Goal: Task Accomplishment & Management: Manage account settings

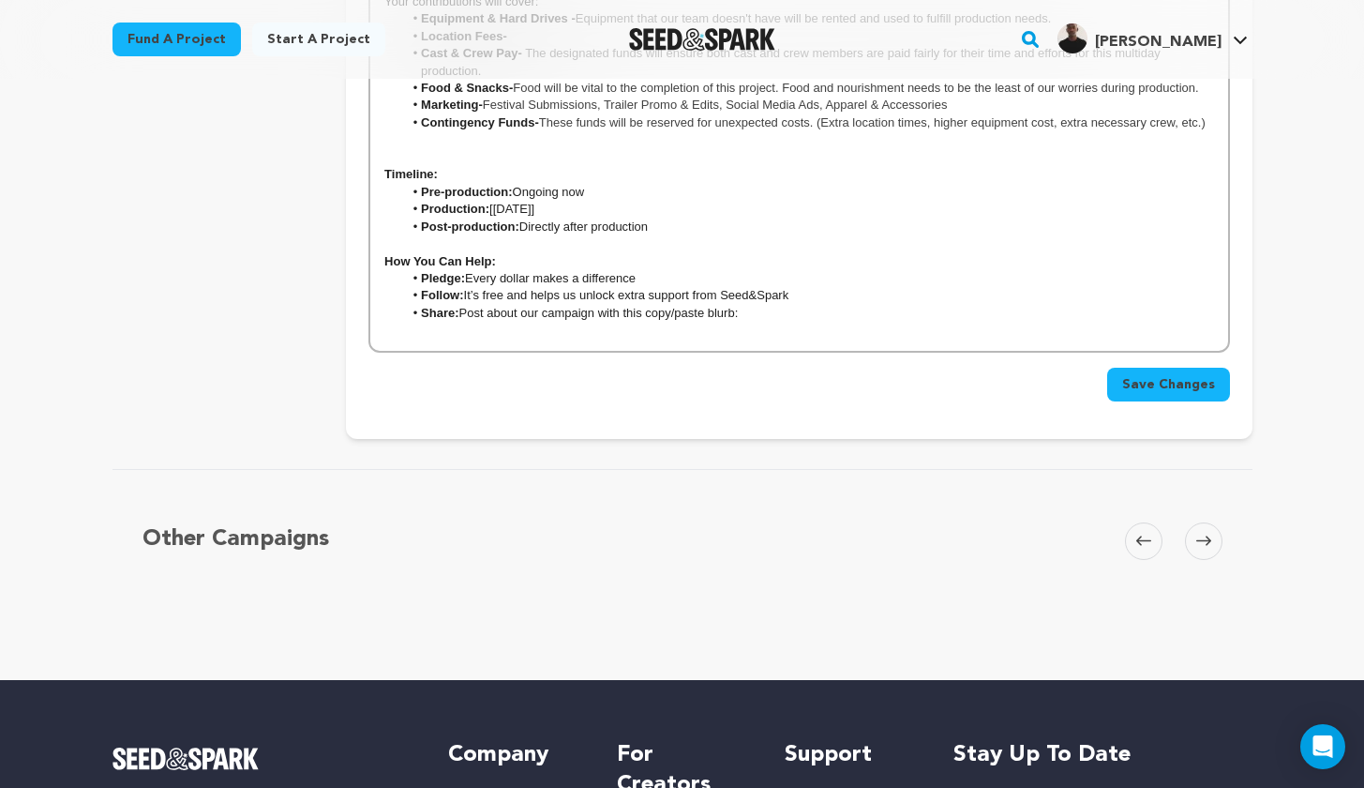
scroll to position [3906, 0]
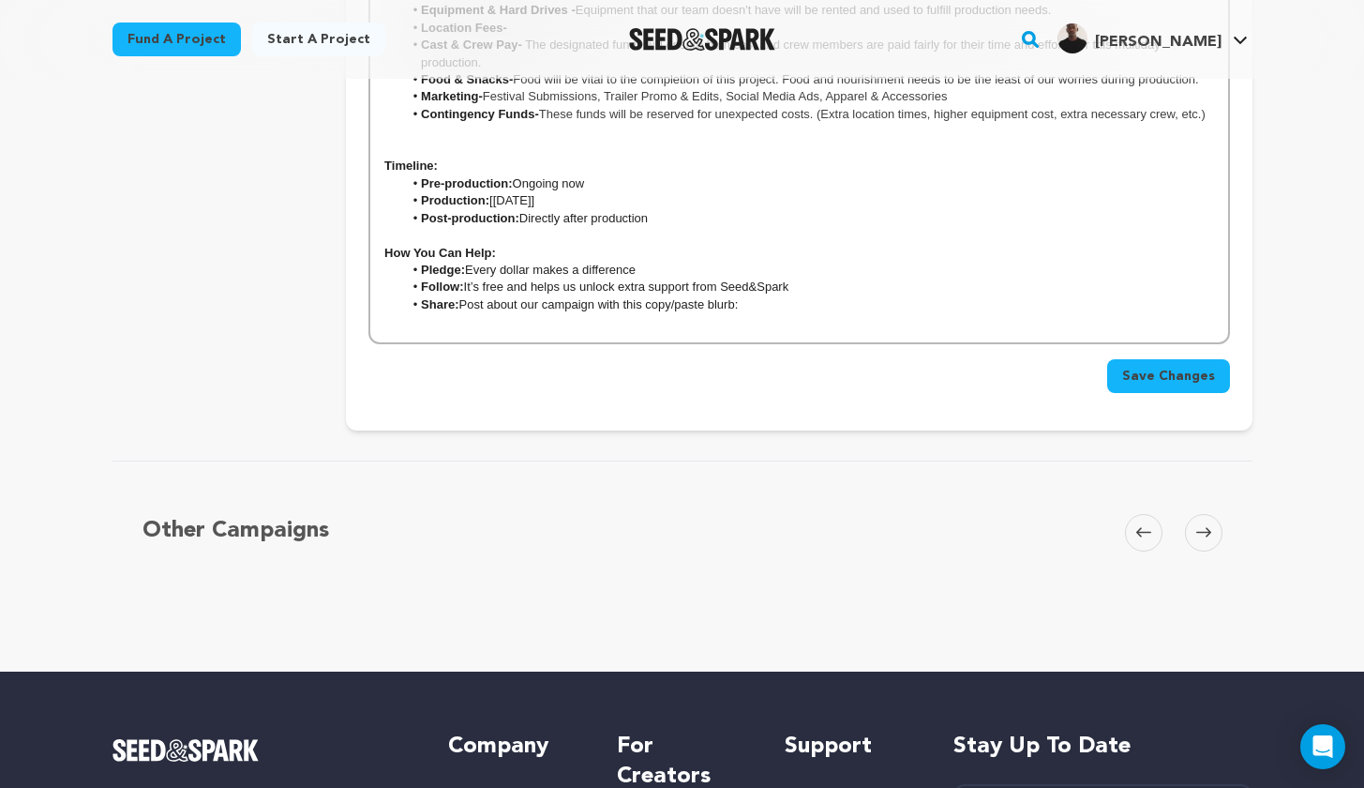
click at [1158, 367] on span "Save Changes" at bounding box center [1168, 376] width 93 height 19
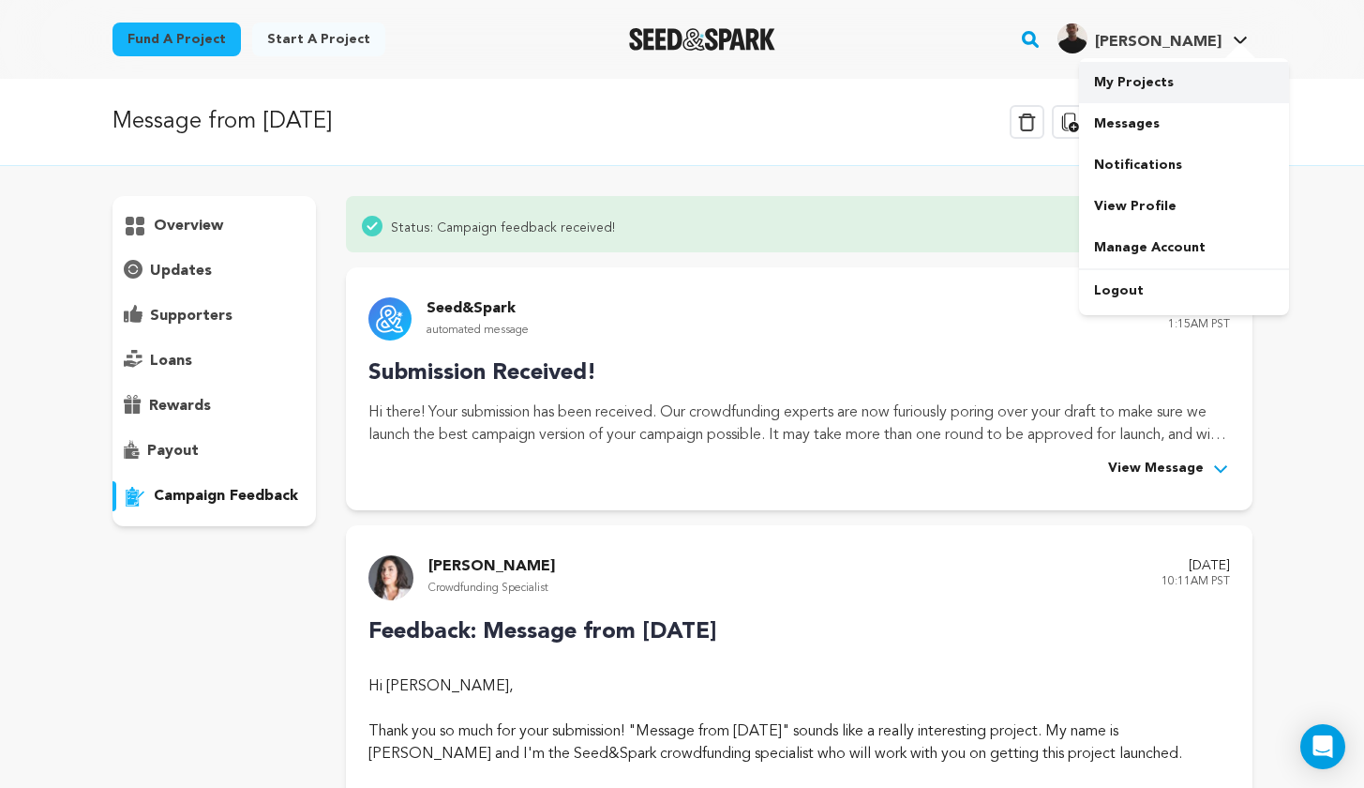
click at [1156, 72] on link "My Projects" at bounding box center [1184, 82] width 210 height 41
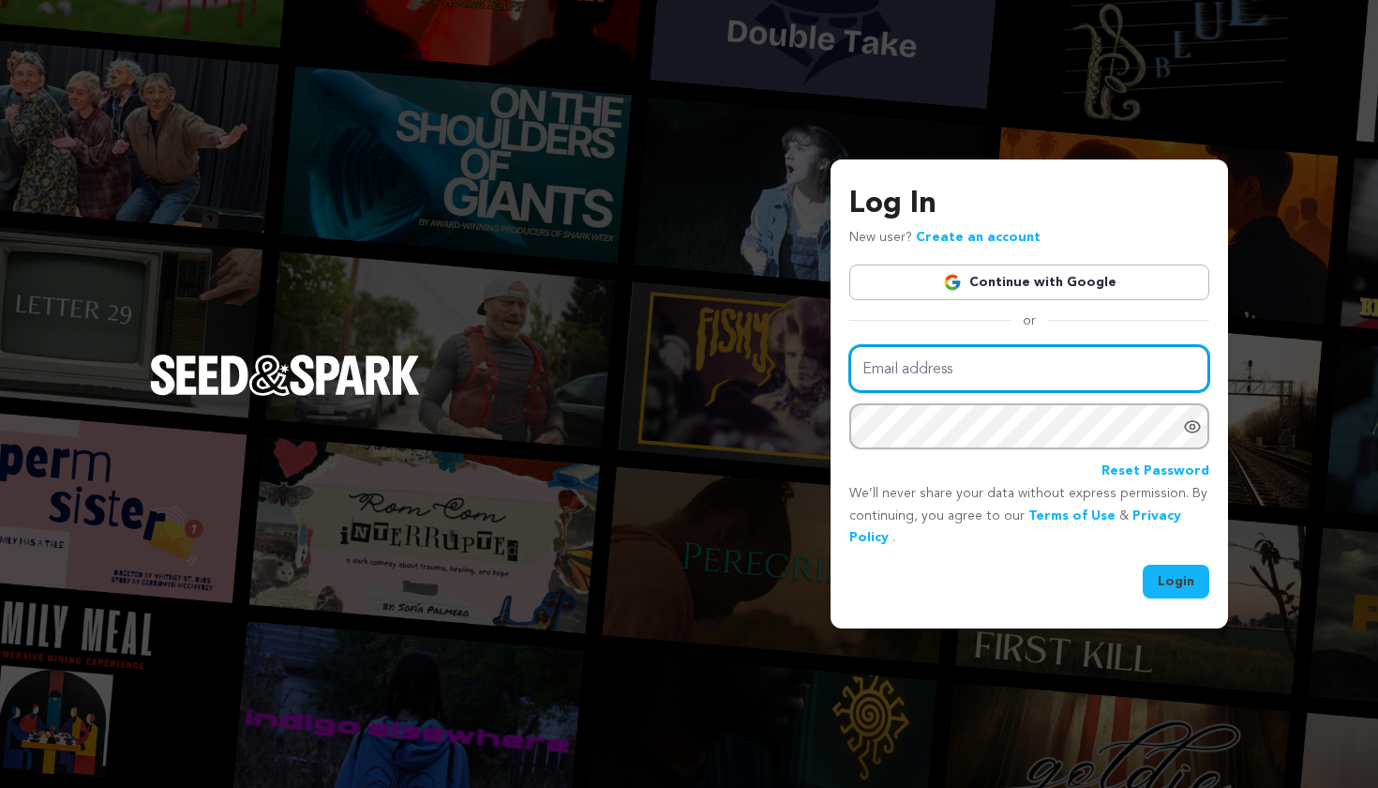
type input "marquismilledgemgmt@gmail.com"
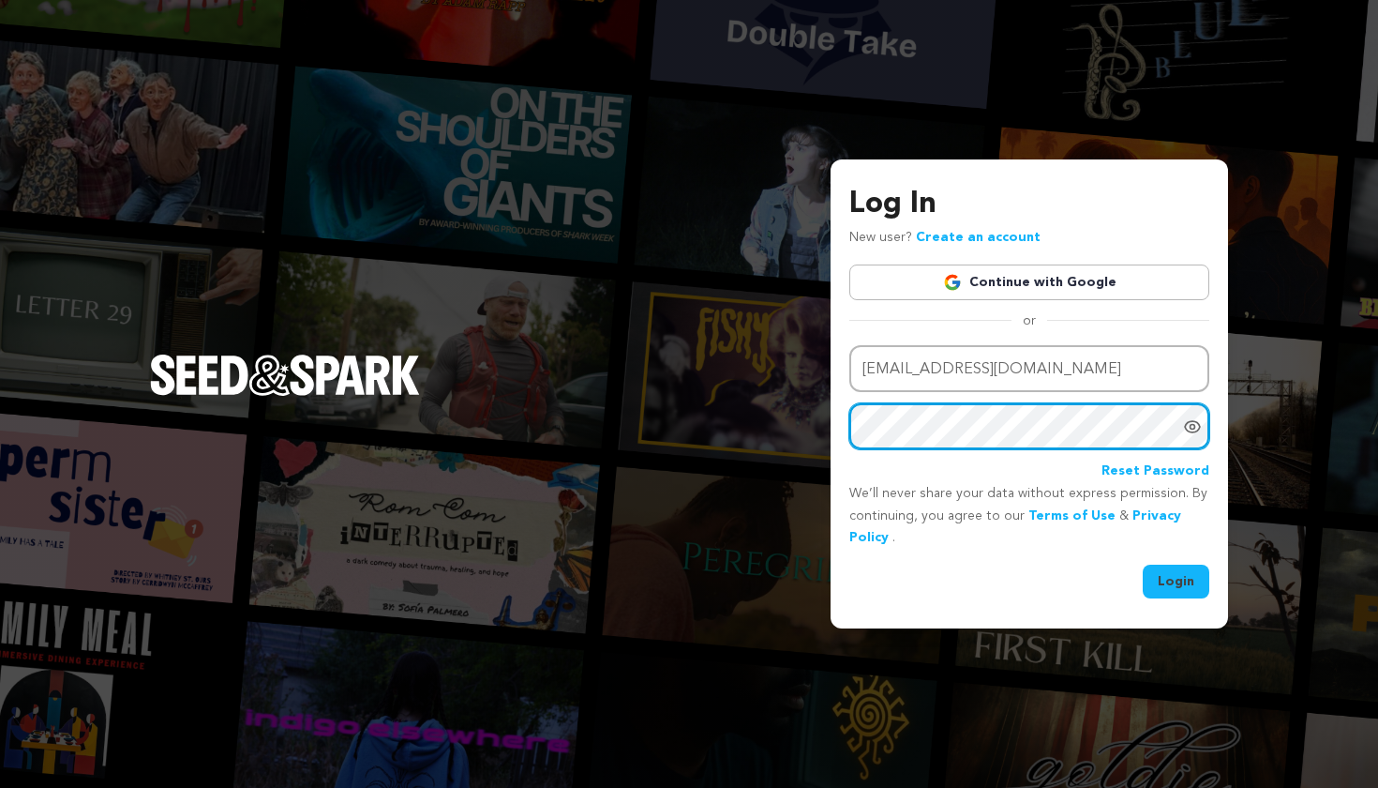
click at [1177, 580] on button "Login" at bounding box center [1176, 582] width 67 height 34
